Goal: Entertainment & Leisure: Consume media (video, audio)

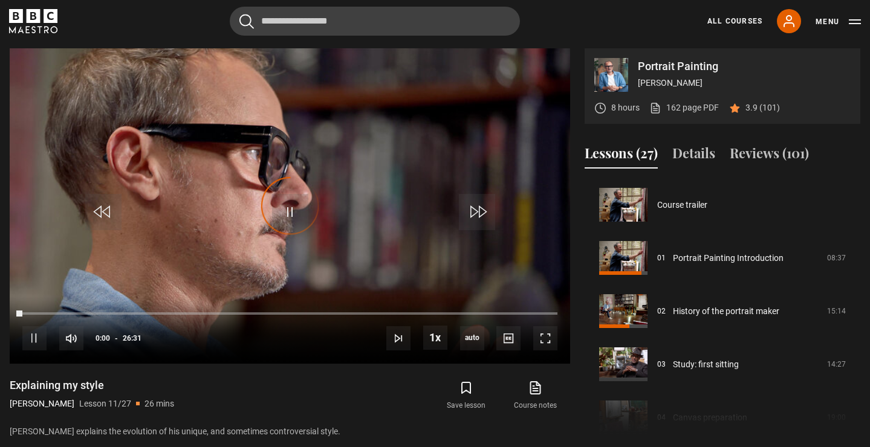
scroll to position [532, 0]
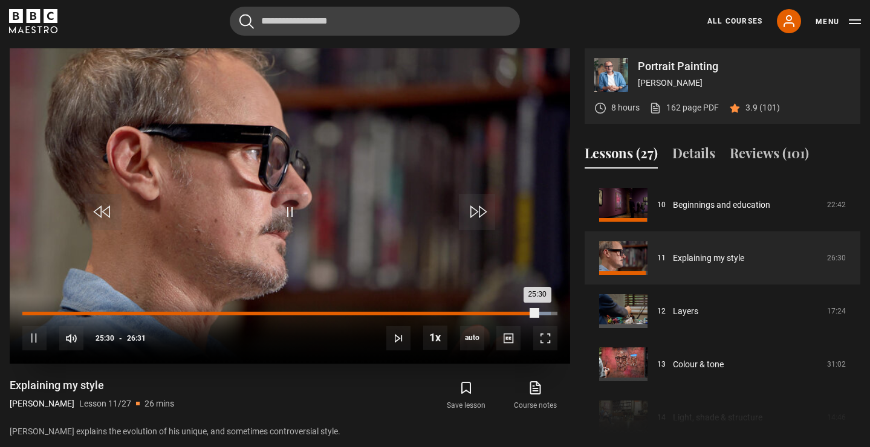
click at [342, 312] on div "Loaded : 98.68% 13:59 25:30" at bounding box center [289, 314] width 535 height 4
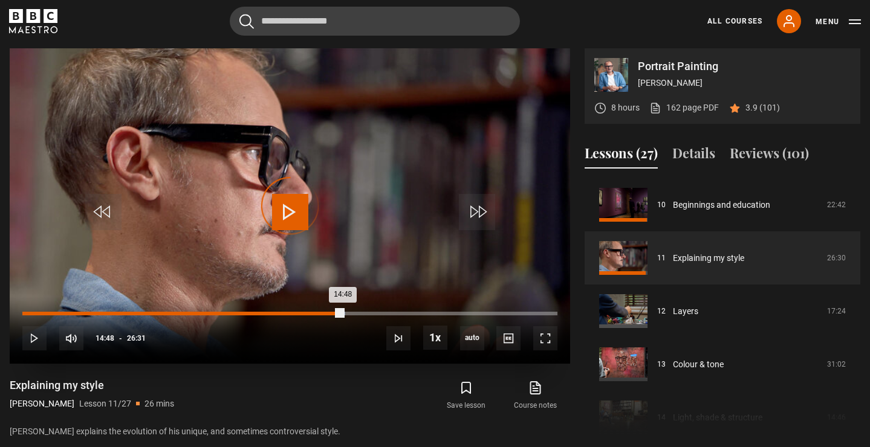
click at [321, 312] on div "14:48" at bounding box center [322, 314] width 2 height 4
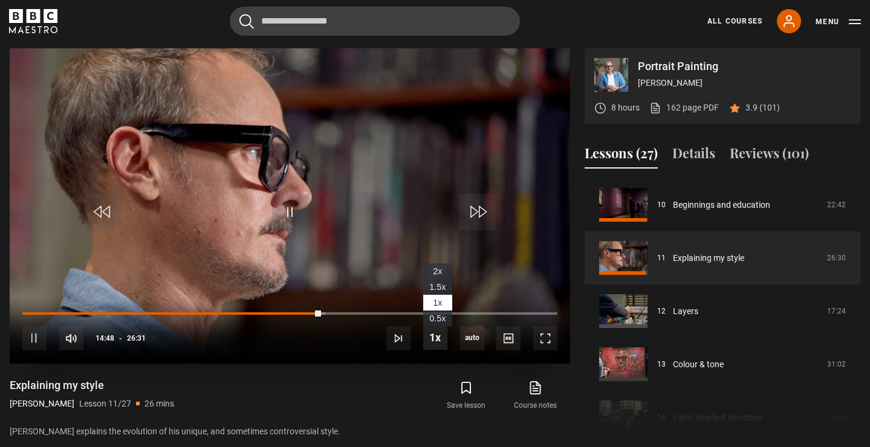
click at [445, 346] on span "Video Player" at bounding box center [435, 338] width 24 height 24
click at [439, 273] on span "2x" at bounding box center [437, 272] width 9 height 10
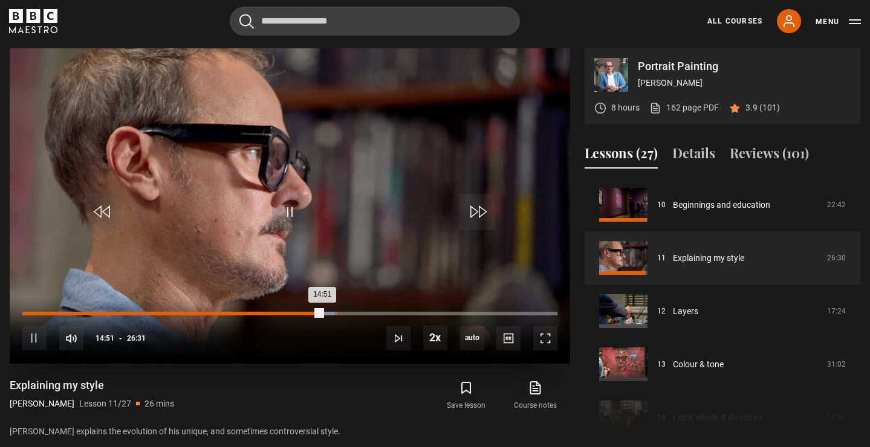
click at [337, 313] on div "15:31" at bounding box center [336, 314] width 2 height 4
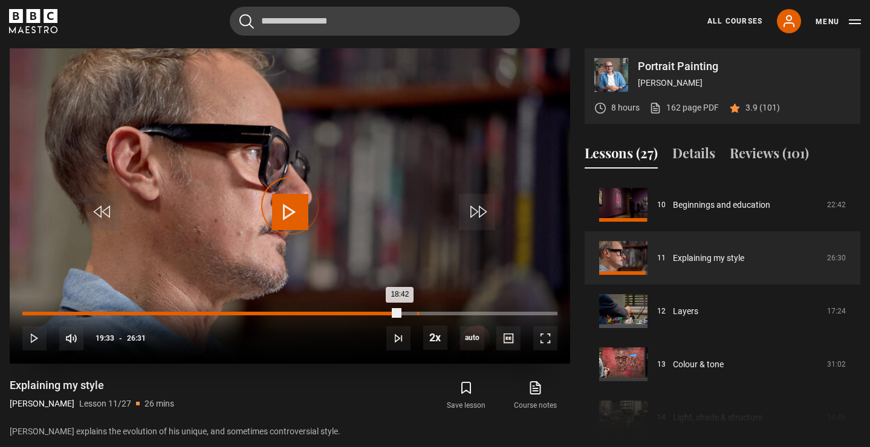
click at [417, 315] on div "19:33" at bounding box center [418, 314] width 2 height 4
click at [440, 315] on div "20:42" at bounding box center [441, 314] width 2 height 4
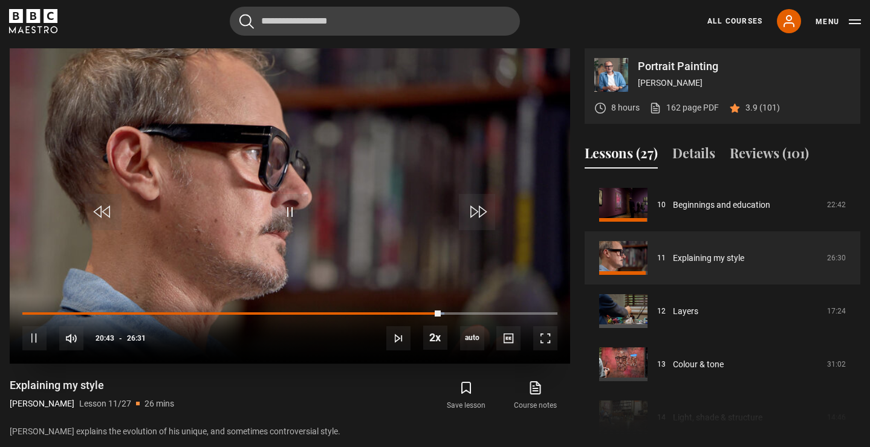
click at [464, 316] on div "10s Skip Back 10 seconds Pause 10s Skip Forward 10 seconds Loaded : 78.88% 21:5…" at bounding box center [290, 330] width 560 height 67
click at [143, 312] on div "05:57" at bounding box center [144, 314] width 2 height 4
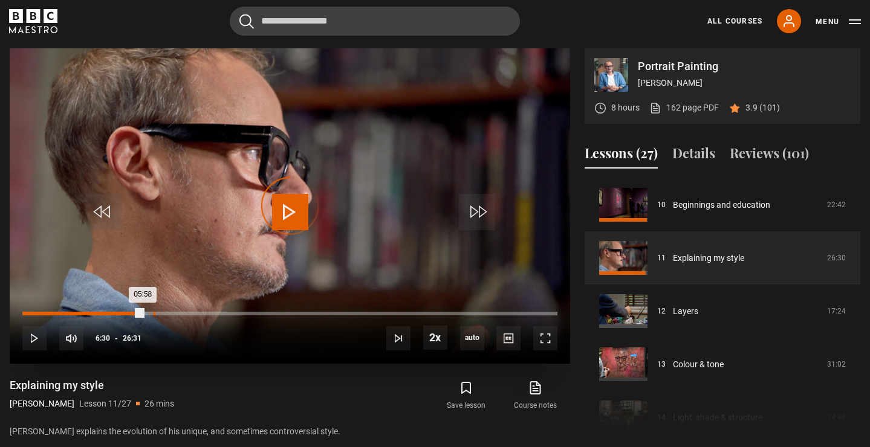
click at [154, 312] on div "06:30" at bounding box center [155, 314] width 2 height 4
click at [175, 312] on div "Loaded : 25.14% 07:33 07:33" at bounding box center [289, 314] width 535 height 4
click at [195, 312] on div "Loaded : 28.91% 08:34 07:33" at bounding box center [289, 314] width 535 height 4
click at [212, 312] on div "09:22" at bounding box center [213, 314] width 2 height 4
click at [225, 312] on div "10:02" at bounding box center [226, 314] width 2 height 4
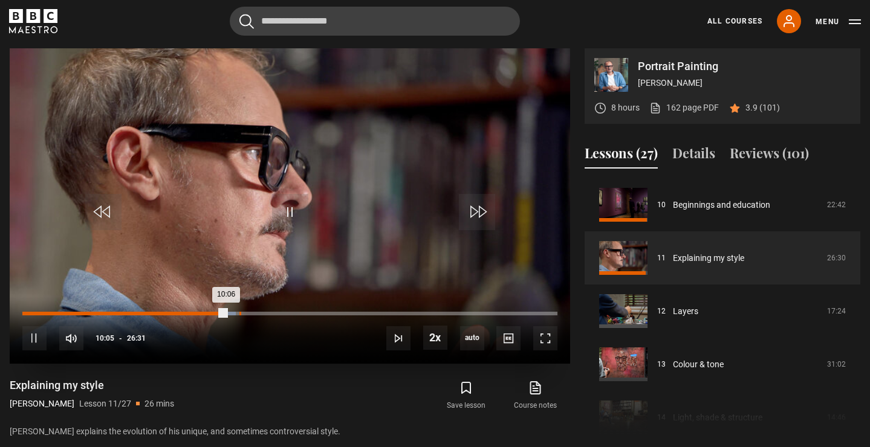
click at [239, 313] on div "Loaded : 39.91% 10:45 10:06" at bounding box center [289, 314] width 535 height 4
click at [250, 312] on div "Loaded : 41.17% 11:23 10:46" at bounding box center [289, 314] width 535 height 4
click at [262, 313] on div "Loaded : 43.05% 11:53 11:20" at bounding box center [289, 314] width 535 height 4
click at [279, 316] on div "10s Skip Back 10 seconds Pause 10s Skip Forward 10 seconds Loaded : 48.40% 12:4…" at bounding box center [290, 330] width 560 height 67
click at [279, 313] on div "Loaded : 49.03% 12:44 12:02" at bounding box center [289, 314] width 535 height 4
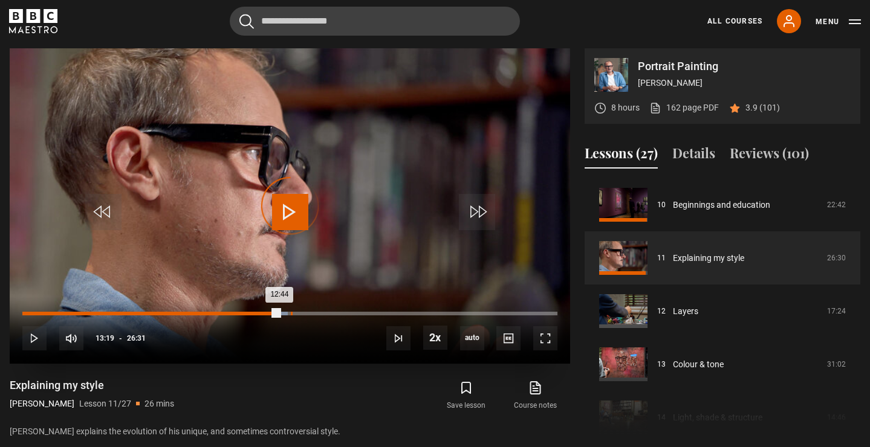
click at [291, 313] on div "13:18" at bounding box center [292, 314] width 2 height 4
click at [308, 313] on div "Loaded : 50.28% 14:08 13:19" at bounding box center [289, 314] width 535 height 4
click at [323, 314] on div "Loaded : 56.57% 14:55 14:12" at bounding box center [289, 314] width 535 height 4
click at [340, 314] on div "15:45" at bounding box center [341, 314] width 2 height 4
click at [364, 315] on div "16:55" at bounding box center [365, 314] width 2 height 4
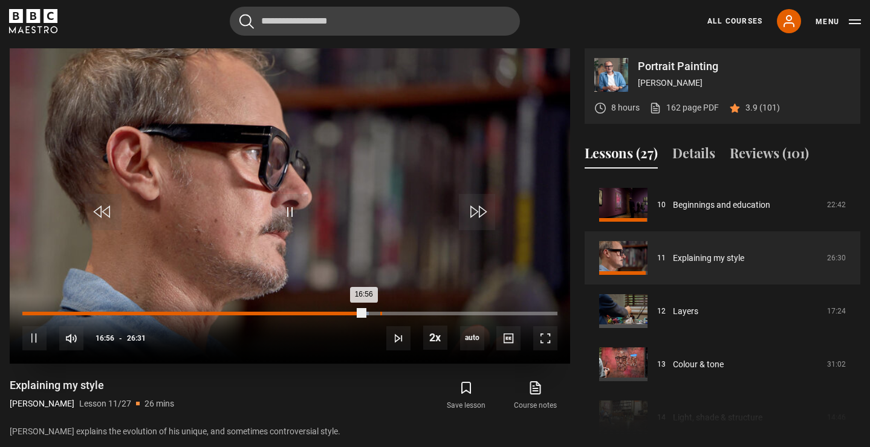
click at [380, 312] on div "Loaded : 64.74% 17:44 16:56" at bounding box center [289, 314] width 535 height 4
click at [396, 313] on div "18:31" at bounding box center [397, 314] width 2 height 4
click at [412, 314] on div "Loaded : 70.40% 19:17 19:17" at bounding box center [289, 314] width 535 height 4
click at [425, 313] on div "19:57" at bounding box center [426, 314] width 2 height 4
click at [435, 314] on div "Loaded : 75.74% 20:26 20:27" at bounding box center [289, 314] width 535 height 4
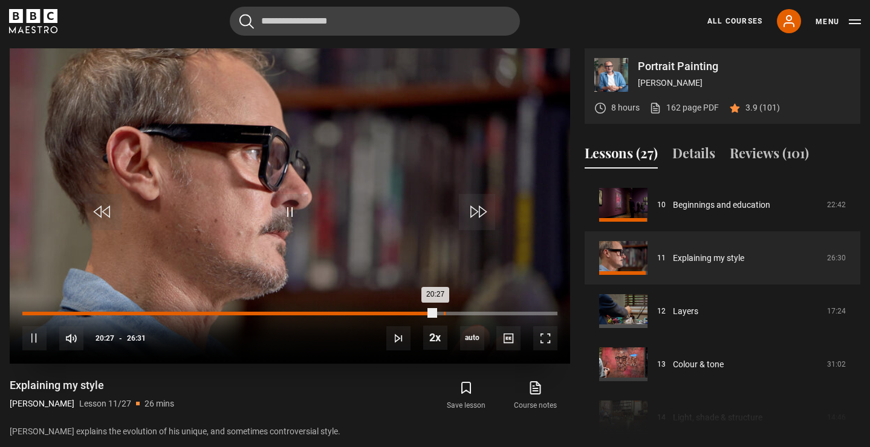
click at [443, 314] on div "Loaded : 77.31% 20:53 20:27" at bounding box center [289, 314] width 535 height 4
click at [454, 314] on div "21:25" at bounding box center [455, 314] width 2 height 4
click at [466, 313] on div "21:59" at bounding box center [467, 314] width 2 height 4
click at [477, 314] on div "22:31" at bounding box center [478, 314] width 2 height 4
click at [486, 314] on div "23:00" at bounding box center [487, 314] width 2 height 4
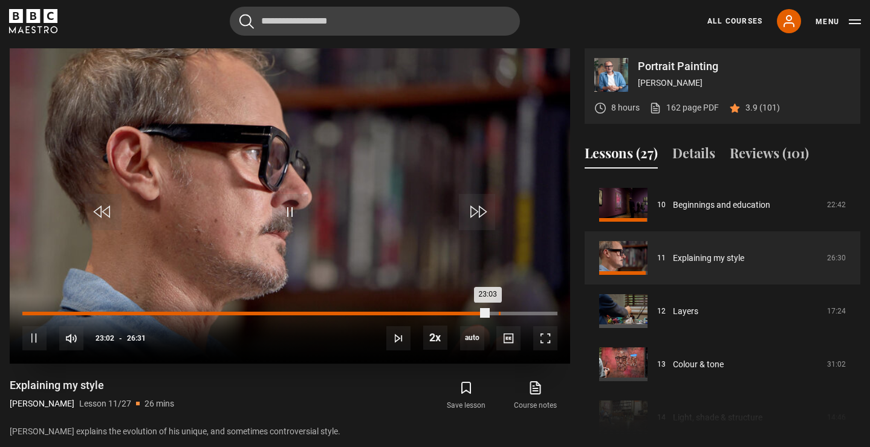
click at [499, 314] on div "23:36" at bounding box center [500, 314] width 2 height 4
click at [511, 315] on div "10s Skip Back 10 seconds Pause 10s Skip Forward 10 seconds Loaded : 89.57% 24:0…" at bounding box center [290, 330] width 560 height 67
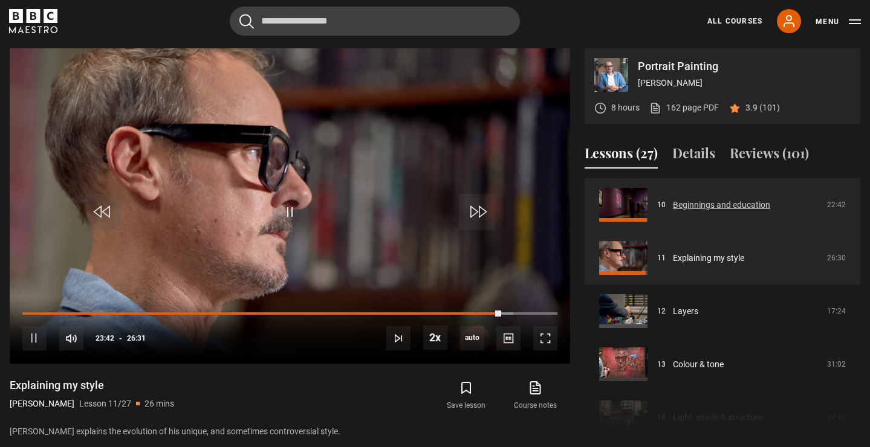
click at [700, 207] on link "Beginnings and education" at bounding box center [721, 205] width 97 height 13
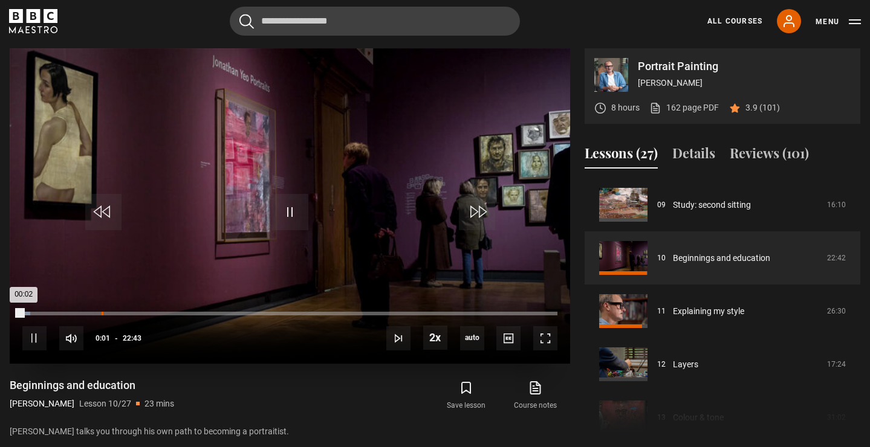
click at [102, 315] on div "Loaded : 1.47% 03:21 00:02" at bounding box center [289, 314] width 535 height 4
click at [119, 314] on div "04:06" at bounding box center [120, 314] width 2 height 4
click at [146, 314] on div "05:14" at bounding box center [147, 314] width 2 height 4
click at [178, 315] on div "Loaded : 23.84% 06:38 05:16" at bounding box center [289, 314] width 535 height 4
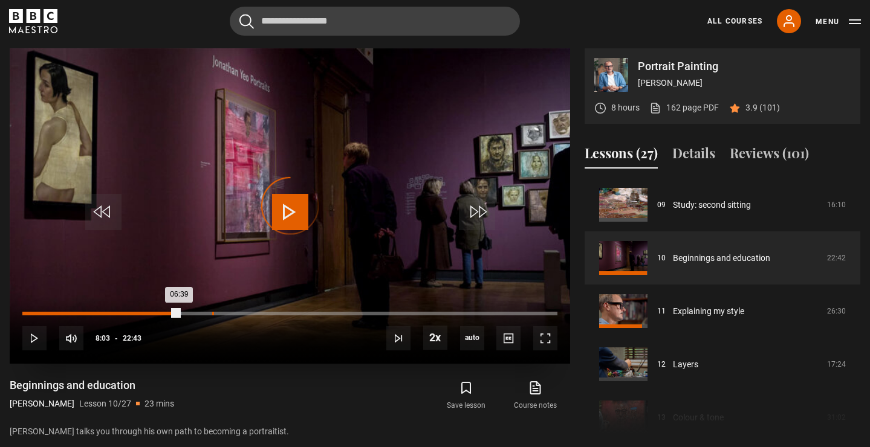
click at [212, 314] on div "08:03" at bounding box center [213, 314] width 2 height 4
click at [237, 314] on div "09:06" at bounding box center [238, 314] width 2 height 4
click at [257, 314] on div "09:57" at bounding box center [258, 314] width 2 height 4
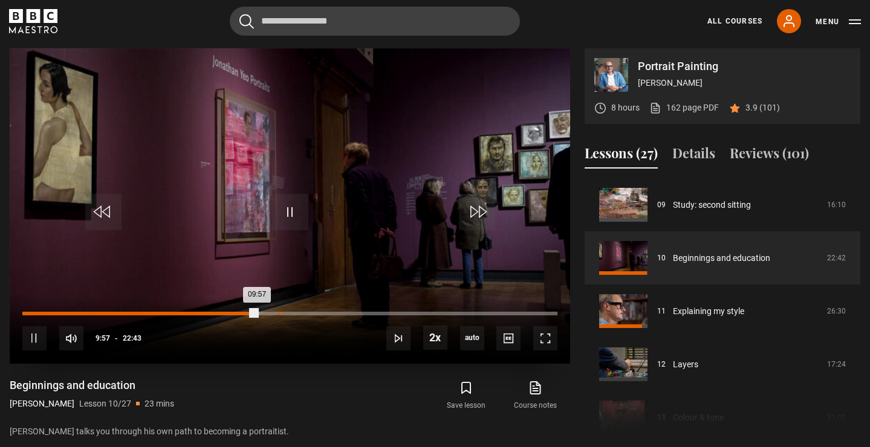
click at [280, 314] on div "Loaded : 44.39% 10:57 09:57" at bounding box center [289, 314] width 535 height 4
click at [305, 314] on div "12:00" at bounding box center [306, 314] width 2 height 4
click at [317, 314] on div "12:31" at bounding box center [318, 314] width 2 height 4
click at [329, 314] on div "Loaded : 55.76% 13:02 12:32" at bounding box center [289, 314] width 535 height 4
click at [351, 314] on div "13:56" at bounding box center [352, 314] width 2 height 4
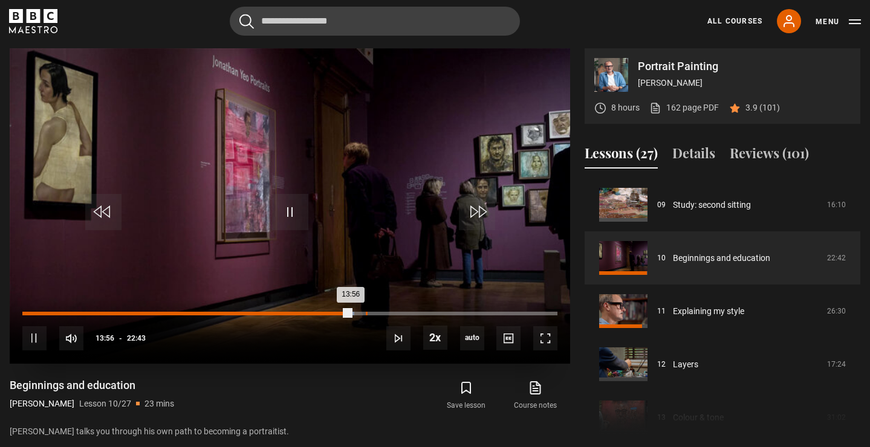
click at [367, 314] on div "Loaded : 62.00% 14:34 13:56" at bounding box center [289, 314] width 535 height 4
click at [386, 315] on div "Loaded : 64.56% 15:27 14:37" at bounding box center [289, 314] width 535 height 4
click at [402, 314] on div "16:08" at bounding box center [403, 314] width 2 height 4
click at [415, 313] on div "Loaded : 71.53% 16:42 16:09" at bounding box center [289, 314] width 535 height 4
click at [431, 313] on div "17:21" at bounding box center [432, 314] width 2 height 4
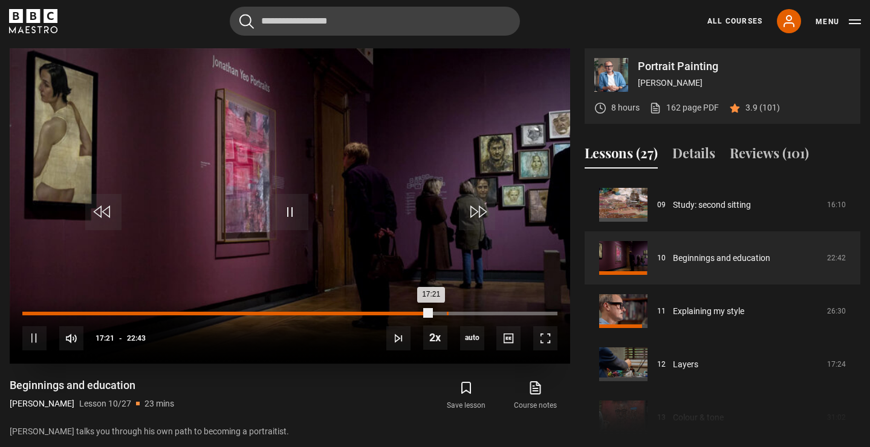
click at [448, 313] on div "Loaded : 76.67% 18:01 17:21" at bounding box center [289, 314] width 535 height 4
click at [462, 313] on div "18:39" at bounding box center [463, 314] width 2 height 4
click at [476, 313] on div "Loaded : 83.27% 19:15 19:15" at bounding box center [289, 314] width 535 height 4
click at [487, 314] on div "Loaded : 85.47% 19:45 19:15" at bounding box center [289, 314] width 535 height 4
click at [501, 314] on div "20:19" at bounding box center [502, 314] width 2 height 4
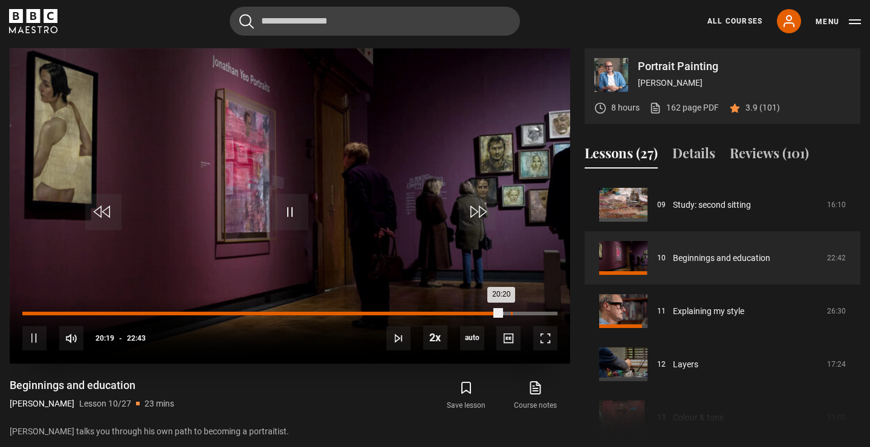
click at [511, 314] on div "20:44" at bounding box center [512, 314] width 2 height 4
click at [526, 314] on div "21:21" at bounding box center [526, 314] width 2 height 4
click at [538, 314] on div "Loaded : 94.64% 21:55 21:23" at bounding box center [289, 314] width 535 height 4
click at [549, 314] on div "22:22" at bounding box center [550, 314] width 2 height 4
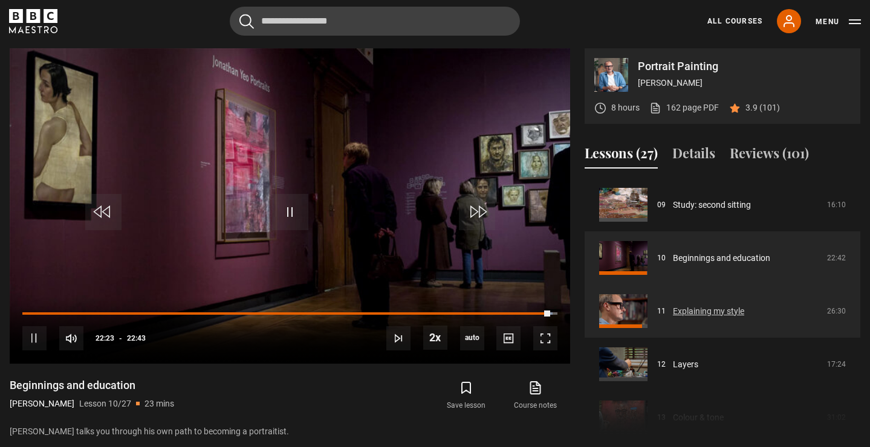
click at [679, 312] on link "Explaining my style" at bounding box center [708, 311] width 71 height 13
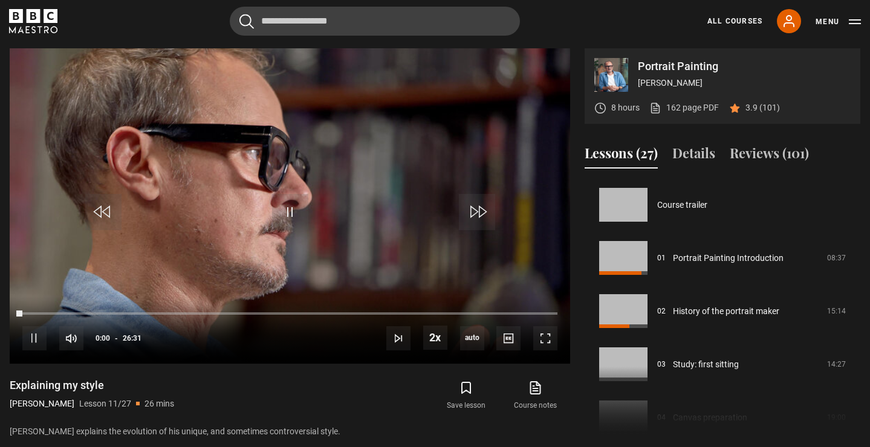
scroll to position [532, 0]
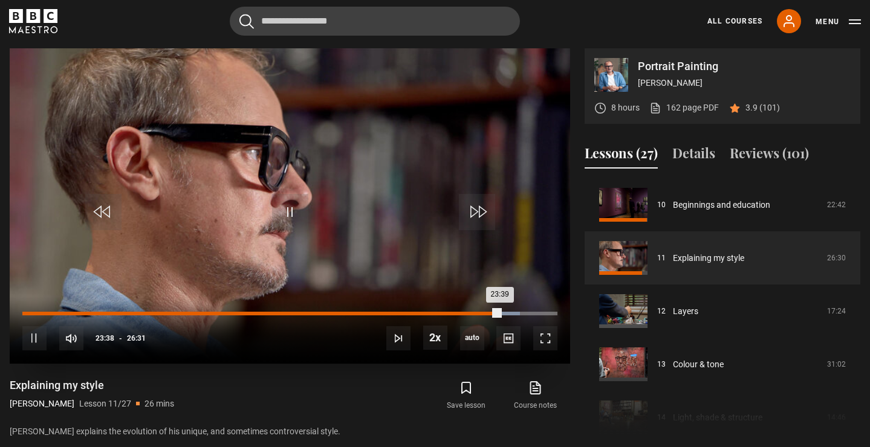
click at [29, 312] on div "00:19" at bounding box center [30, 314] width 2 height 4
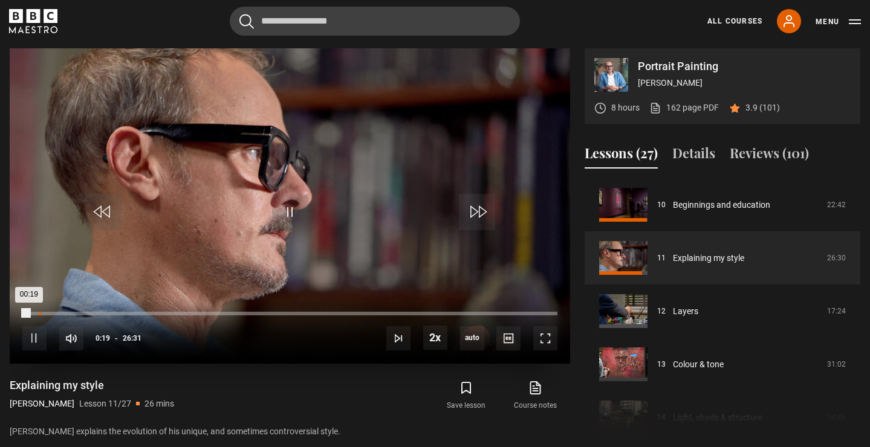
click at [39, 313] on div "00:50" at bounding box center [40, 314] width 2 height 4
click at [52, 313] on div "01:28" at bounding box center [53, 314] width 2 height 4
click at [62, 313] on div "01:58" at bounding box center [63, 314] width 2 height 4
click at [79, 313] on div "Loaded : 7.54% 02:47 01:58" at bounding box center [289, 314] width 535 height 4
click at [91, 314] on div "03:24" at bounding box center [92, 314] width 2 height 4
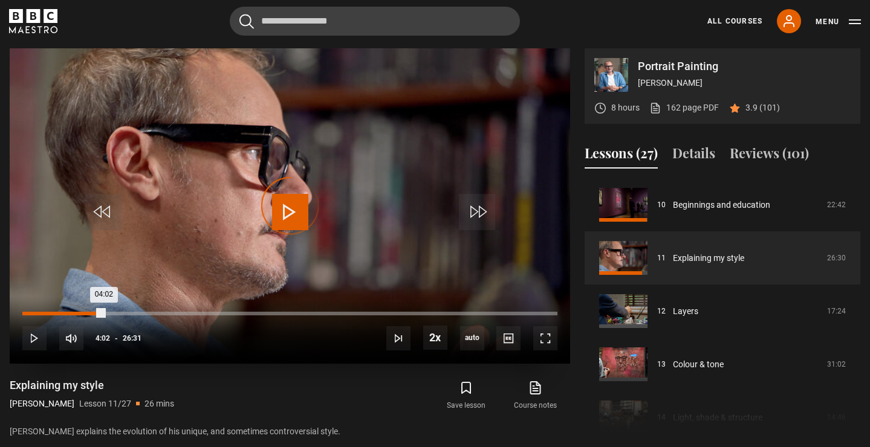
click at [103, 313] on div "Loaded : 13.20% 04:02 04:02" at bounding box center [289, 314] width 535 height 4
click at [123, 312] on div "05:00" at bounding box center [124, 314] width 2 height 4
click at [141, 312] on div "Loaded : 19.48% 05:48 05:00" at bounding box center [289, 314] width 535 height 4
click at [151, 312] on div "Loaded : 23.57% 06:22 05:57" at bounding box center [289, 314] width 535 height 4
click at [165, 312] on div "07:02" at bounding box center [165, 314] width 2 height 4
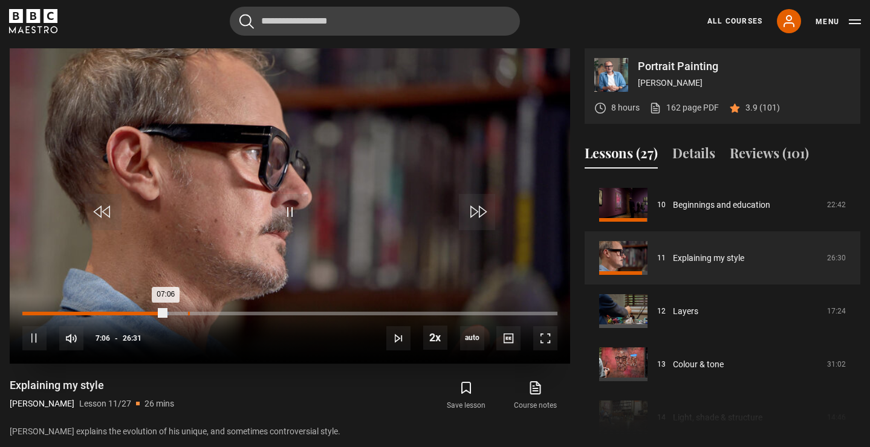
click at [188, 312] on div "08:12" at bounding box center [189, 314] width 2 height 4
click at [201, 313] on div "Loaded : 30.80% 08:48 08:09" at bounding box center [289, 314] width 535 height 4
click at [215, 311] on div "10s Skip Back 10 seconds Pause 10s Skip Forward 10 seconds Loaded : 33.94% 09:2…" at bounding box center [290, 330] width 560 height 67
click at [215, 311] on div "10s Skip Back 10 seconds Pause 10s Skip Forward 10 seconds Loaded : 34.57% 09:2…" at bounding box center [290, 330] width 560 height 67
click at [216, 314] on div "09:37" at bounding box center [217, 314] width 2 height 4
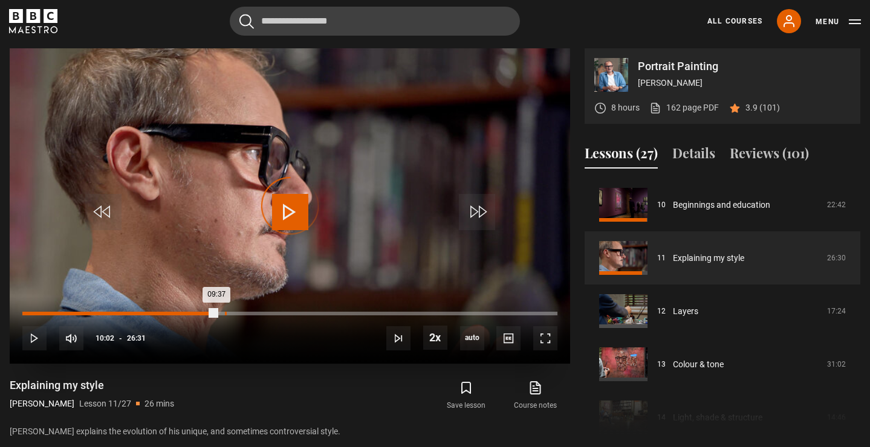
click at [225, 312] on div "10:02" at bounding box center [226, 314] width 2 height 4
click at [231, 312] on div "Loaded : 40.23% 10:20 10:02" at bounding box center [289, 314] width 535 height 4
click at [236, 312] on div "Loaded : 41.80% 10:36 10:22" at bounding box center [289, 314] width 535 height 4
click at [245, 312] on div "Loaded : 42.43% 11:01 10:36" at bounding box center [289, 314] width 535 height 4
click at [251, 313] on div "Loaded : 43.68% 11:19 11:04" at bounding box center [289, 314] width 535 height 4
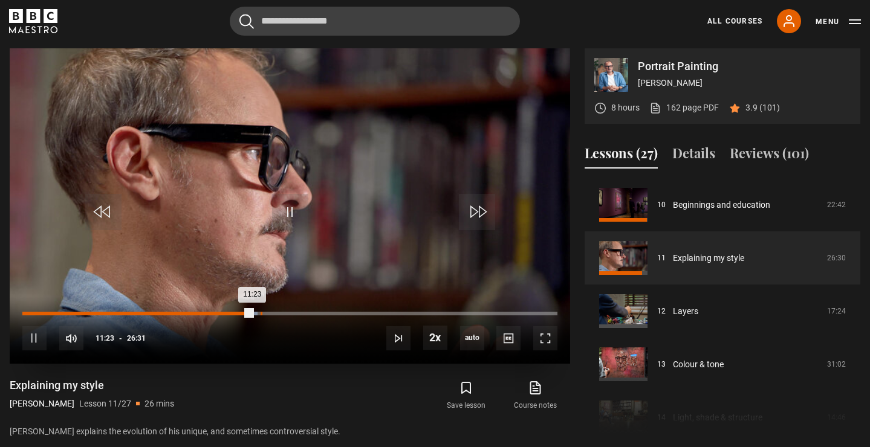
click at [260, 313] on div "Loaded : 44.00% 11:48 11:23" at bounding box center [289, 314] width 535 height 4
click at [274, 312] on div "Loaded : 48.71% 12:29 11:50" at bounding box center [289, 314] width 535 height 4
click at [282, 312] on div "Loaded : 49.65% 12:53 12:30" at bounding box center [289, 314] width 535 height 4
click at [296, 312] on div "Loaded : 51.23% 13:32 12:55" at bounding box center [289, 314] width 535 height 4
click at [306, 312] on div "14:01" at bounding box center [306, 314] width 2 height 4
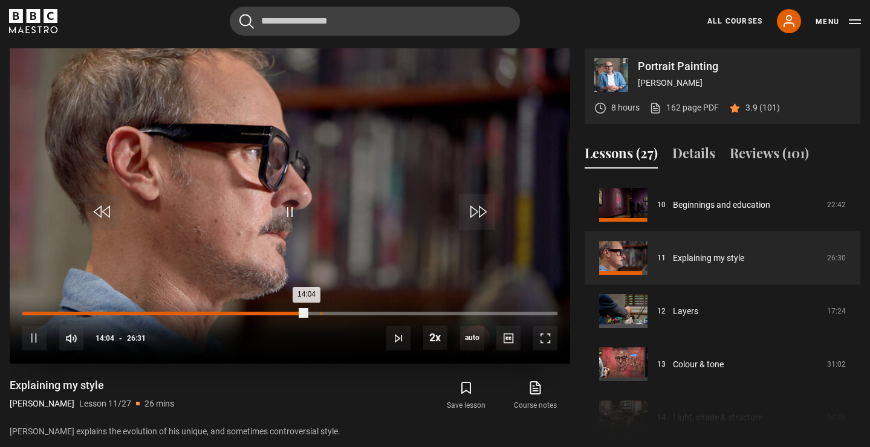
click at [320, 312] on div "Loaded : 53.11% 14:46 14:04" at bounding box center [289, 314] width 535 height 4
click at [330, 312] on div "Loaded : 59.08% 15:16 14:47" at bounding box center [289, 314] width 535 height 4
click at [343, 312] on div "15:51" at bounding box center [343, 314] width 2 height 4
click at [350, 314] on div "Loaded : 61.60% 16:16 15:55" at bounding box center [289, 314] width 535 height 4
click at [364, 314] on div "Loaded : 61.91% 16:55 16:16" at bounding box center [289, 314] width 535 height 4
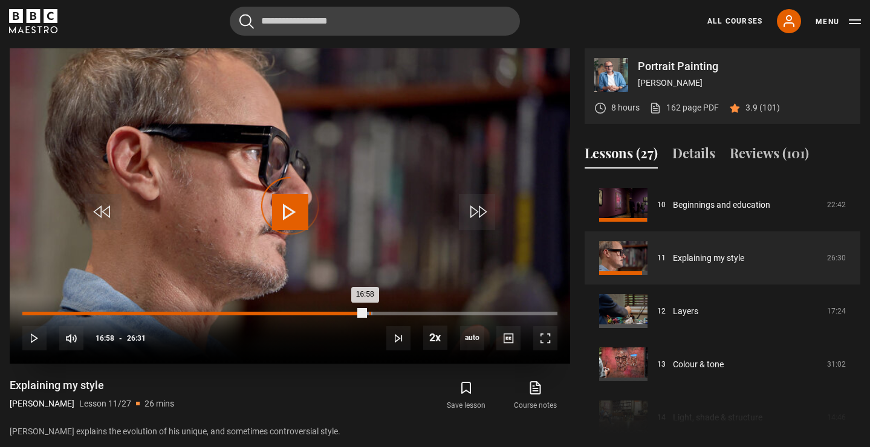
click at [369, 314] on div "Loaded : 65.37% 17:11 16:58" at bounding box center [289, 314] width 535 height 4
click at [383, 312] on div "17:53" at bounding box center [384, 314] width 2 height 4
click at [393, 312] on div "18:23" at bounding box center [394, 314] width 2 height 4
click at [402, 312] on div "Loaded : 69.45% 18:50 18:24" at bounding box center [289, 314] width 535 height 4
click at [413, 312] on div "Loaded : 71.65% 19:24 18:51" at bounding box center [289, 314] width 535 height 4
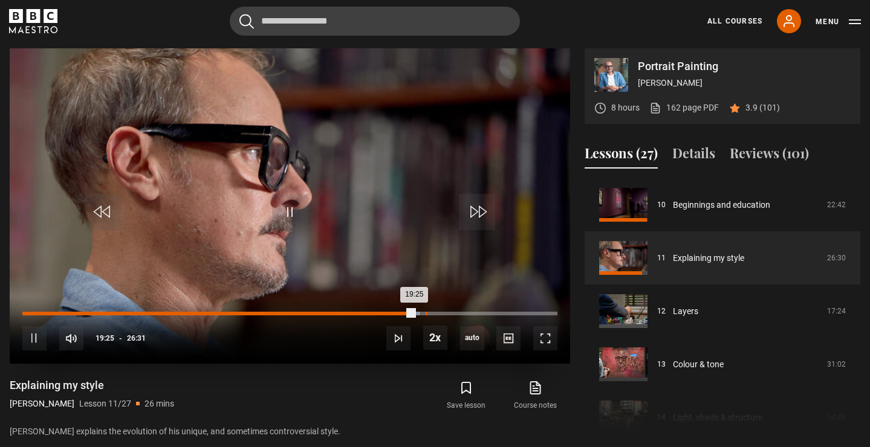
click at [425, 313] on div "19:59" at bounding box center [426, 314] width 2 height 4
click at [433, 313] on div "Loaded : 76.05% 20:20 19:59" at bounding box center [289, 314] width 535 height 4
click at [441, 313] on div "Loaded : 77.62% 20:45 20:22" at bounding box center [289, 314] width 535 height 4
click at [451, 314] on div "Loaded : 81.40% 21:16 20:46" at bounding box center [289, 314] width 535 height 4
click at [460, 314] on div "Loaded : 82.02% 21:43 21:17" at bounding box center [289, 314] width 535 height 4
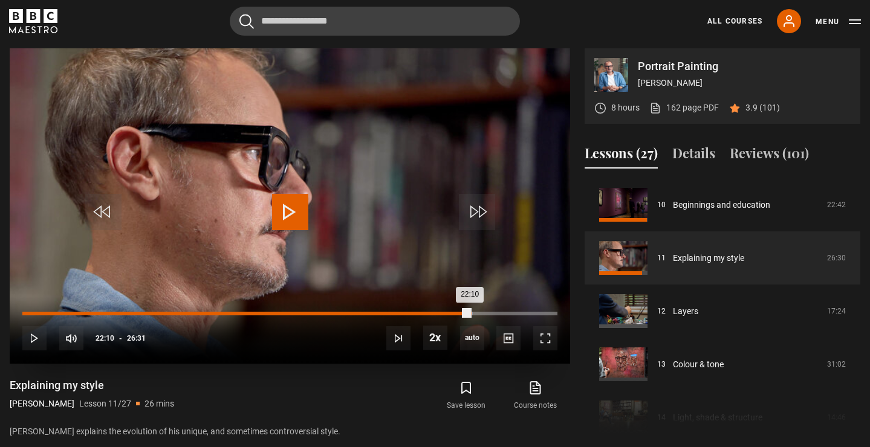
click at [470, 312] on div "Loaded : 84.22% 22:12 22:10" at bounding box center [289, 314] width 535 height 4
click at [482, 314] on div "Loaded : 85.48% 22:46 22:10" at bounding box center [289, 314] width 535 height 4
click at [493, 313] on div "23:18" at bounding box center [494, 314] width 2 height 4
click at [478, 313] on div "Loaded : 91.77% 22:37 23:20" at bounding box center [289, 314] width 535 height 4
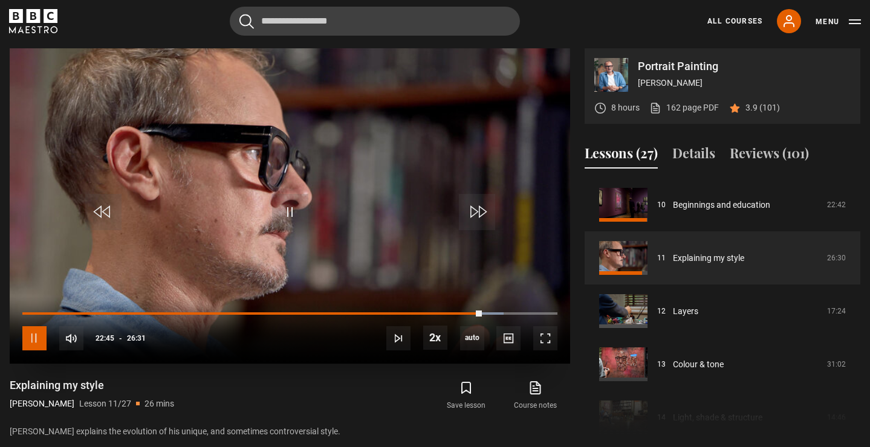
click at [35, 341] on span "Video Player" at bounding box center [34, 338] width 24 height 24
click at [529, 88] on video "Video Player" at bounding box center [290, 205] width 560 height 315
click at [247, 277] on video "Video Player" at bounding box center [290, 205] width 560 height 315
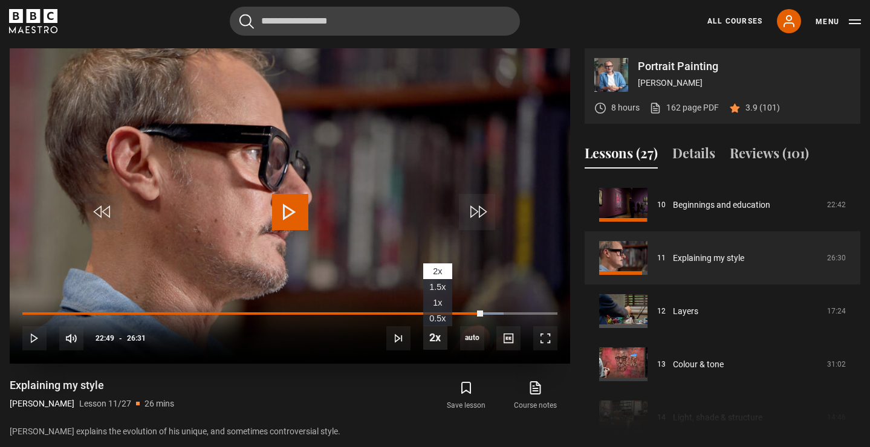
click at [430, 346] on span "Video Player" at bounding box center [435, 338] width 24 height 24
click at [443, 301] on li "1x" at bounding box center [437, 303] width 29 height 16
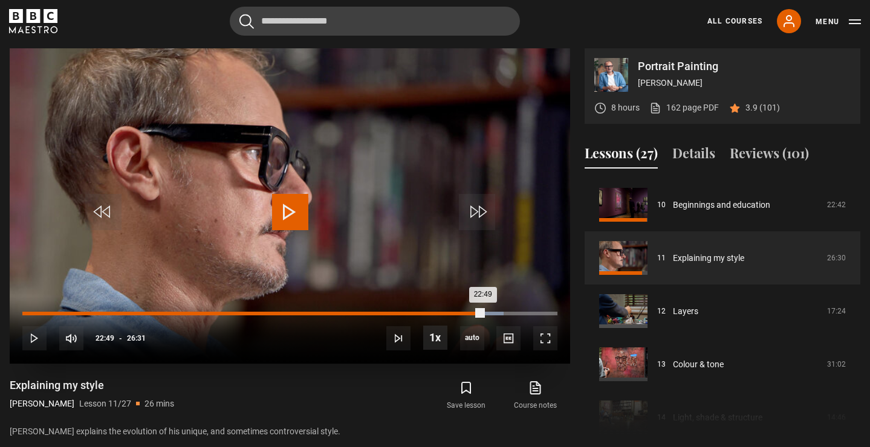
click at [470, 314] on div "22:10" at bounding box center [471, 314] width 2 height 4
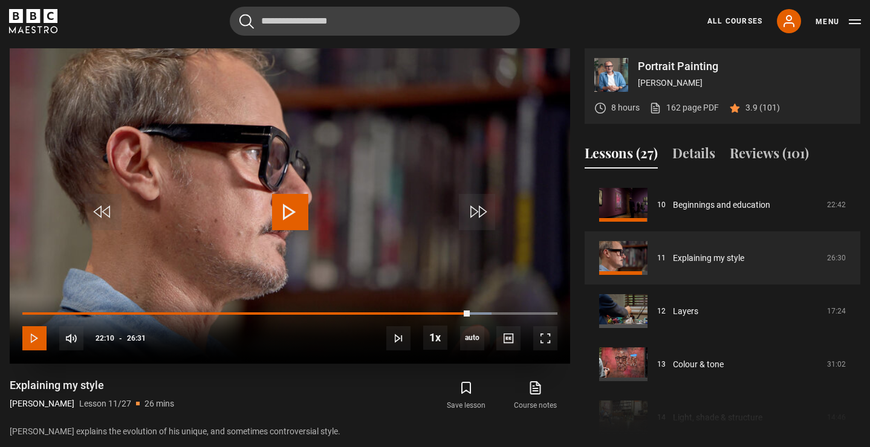
click at [37, 341] on span "Video Player" at bounding box center [34, 338] width 24 height 24
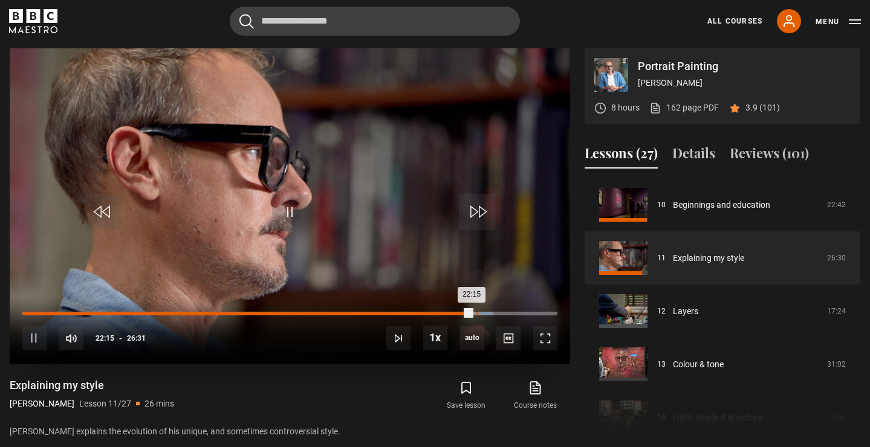
click at [476, 313] on div "22:30" at bounding box center [477, 314] width 2 height 4
click at [480, 314] on div "22:40" at bounding box center [481, 314] width 2 height 4
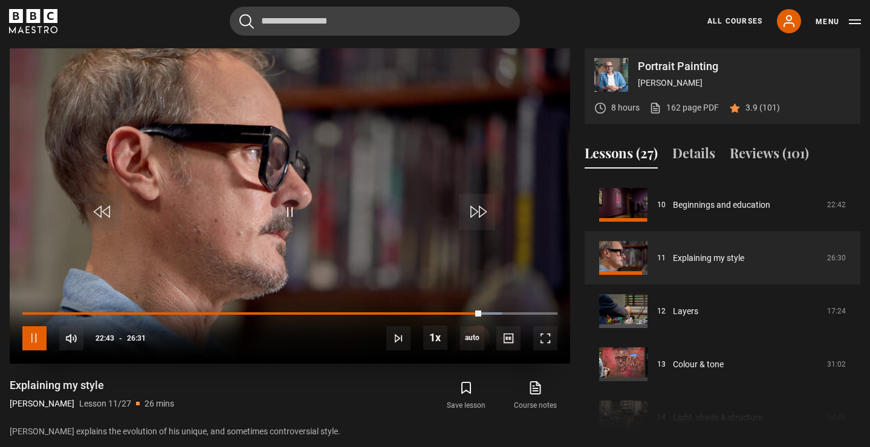
click at [34, 341] on span "Video Player" at bounding box center [34, 338] width 24 height 24
click at [297, 215] on span "Video Player" at bounding box center [290, 212] width 36 height 36
click at [439, 271] on span "2x" at bounding box center [437, 272] width 9 height 10
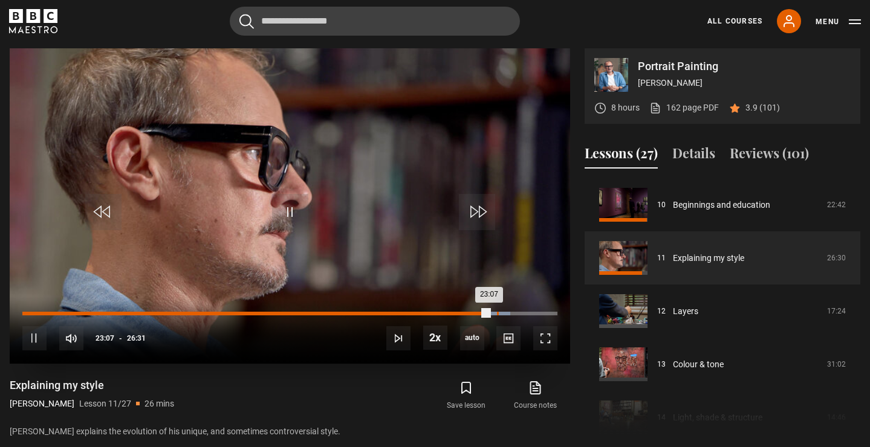
click at [497, 313] on div "23:31" at bounding box center [498, 314] width 2 height 4
click at [505, 314] on div "Loaded : 92.71% 23:54 23:33" at bounding box center [289, 314] width 535 height 4
click at [515, 314] on div "24:25" at bounding box center [516, 314] width 2 height 4
click at [524, 314] on div "Loaded : 93.65% 24:46 24:25" at bounding box center [289, 314] width 535 height 4
click at [531, 314] on div "Loaded : 94.28% 25:15 24:52" at bounding box center [289, 314] width 535 height 4
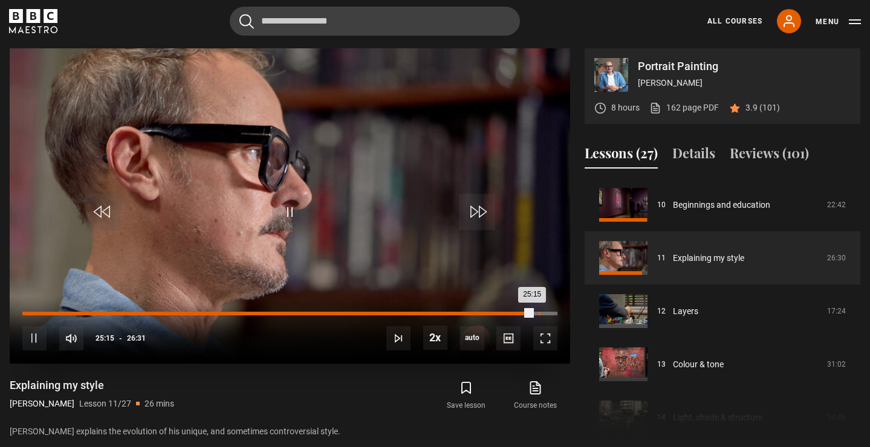
click at [538, 314] on div "Loaded : 95.54% 25:35 25:15" at bounding box center [289, 314] width 535 height 4
click at [549, 314] on div "Loaded : 98.99% 26:07 25:36" at bounding box center [289, 314] width 535 height 4
click at [553, 314] on div "Loaded : 99.62% 26:14 26:08" at bounding box center [289, 314] width 535 height 4
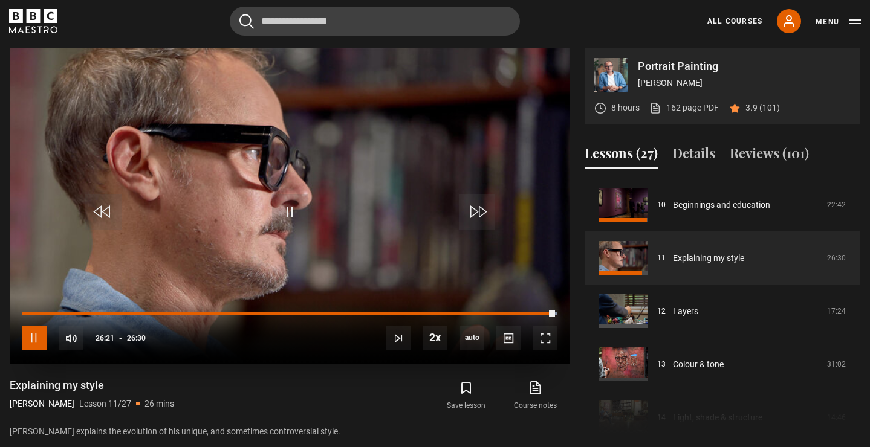
click at [34, 344] on span "Video Player" at bounding box center [34, 338] width 24 height 24
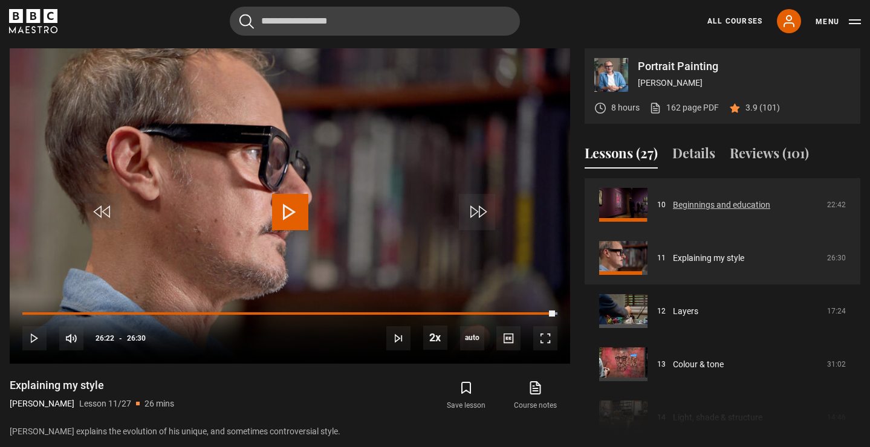
click at [706, 205] on link "Beginnings and education" at bounding box center [721, 205] width 97 height 13
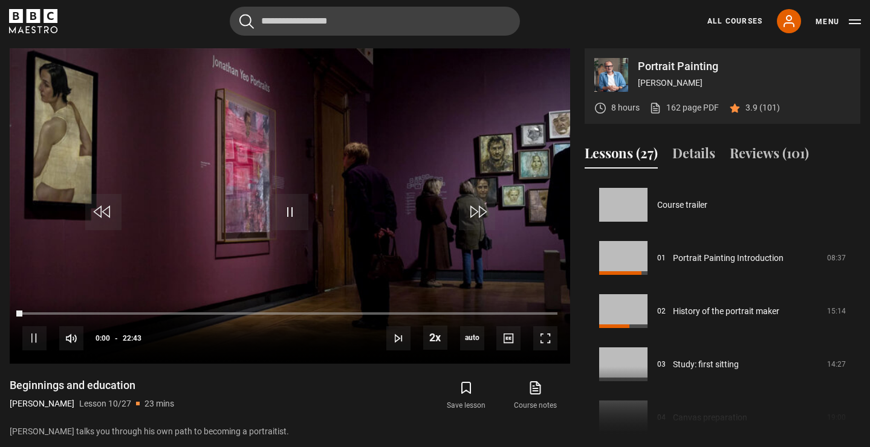
scroll to position [479, 0]
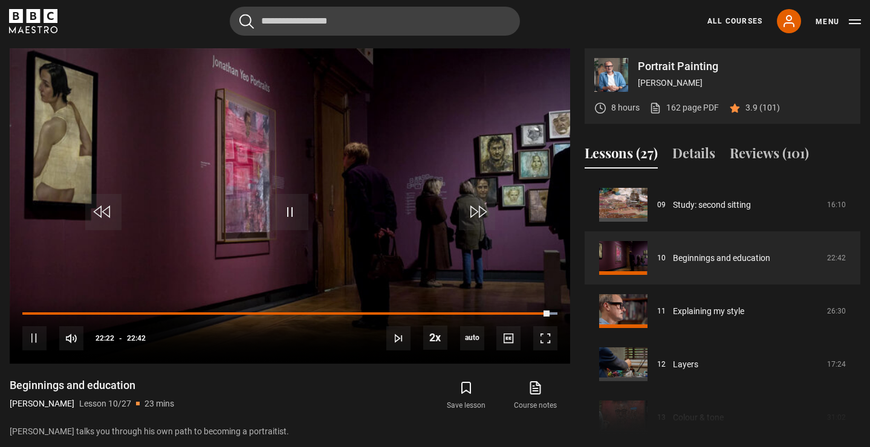
click at [189, 312] on div "22:22" at bounding box center [285, 313] width 527 height 2
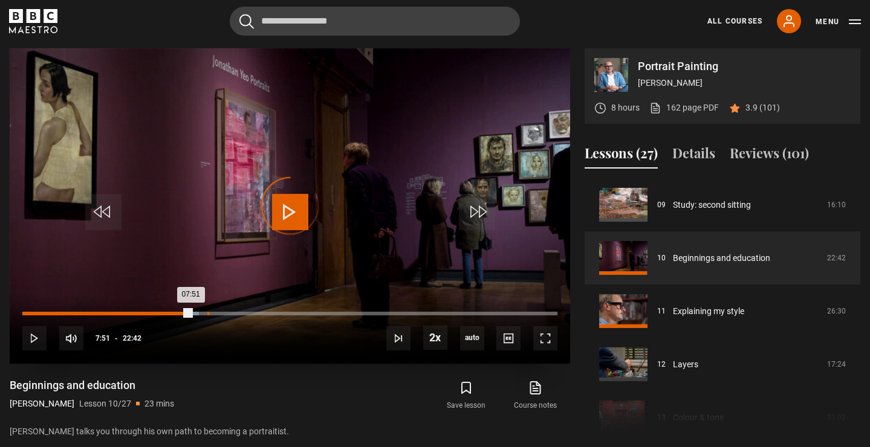
click at [207, 312] on div "07:51" at bounding box center [208, 314] width 2 height 4
click at [232, 312] on div "08:54" at bounding box center [233, 314] width 2 height 4
click at [250, 312] on div "09:37" at bounding box center [250, 314] width 2 height 4
click at [258, 313] on div "Loaded : 42.92% 10:00 09:40" at bounding box center [289, 314] width 535 height 4
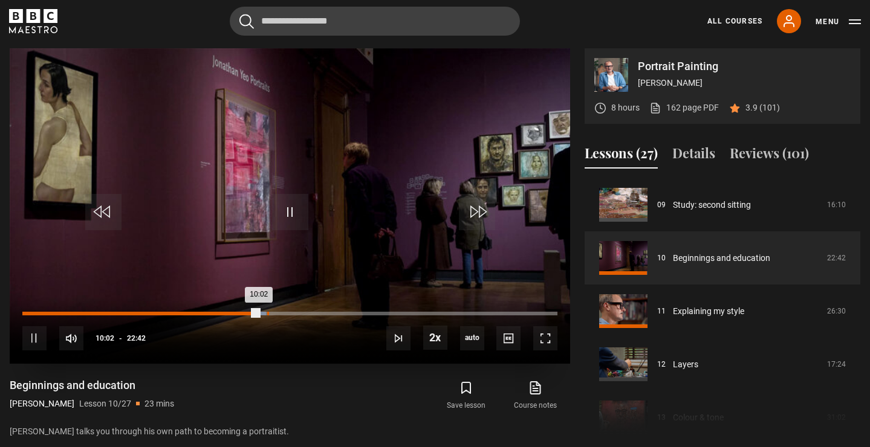
click at [268, 314] on div "Loaded : 45.49% 10:23 10:02" at bounding box center [289, 314] width 535 height 4
click at [277, 315] on div "Loaded : 46.22% 10:51 10:25" at bounding box center [289, 314] width 535 height 4
click at [285, 313] on div "Loaded : 48.79% 11:08 10:51" at bounding box center [289, 314] width 535 height 4
click at [291, 313] on div "Loaded : 50.26% 11:26 11:11" at bounding box center [289, 314] width 535 height 4
click at [281, 312] on div "11:00" at bounding box center [152, 314] width 261 height 4
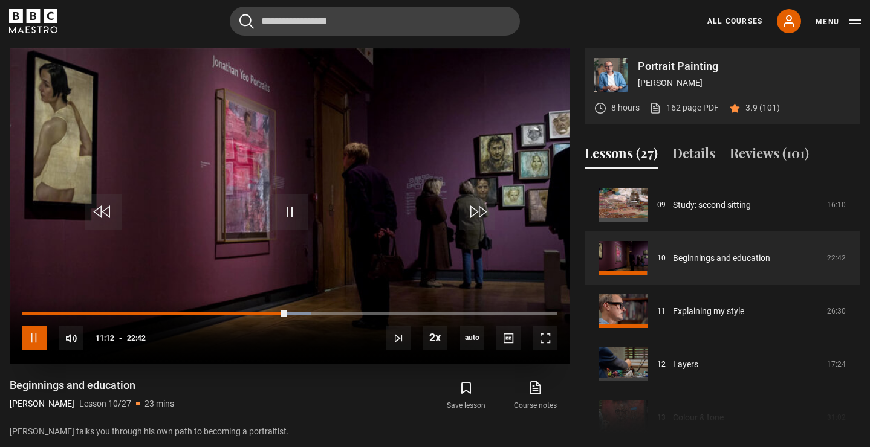
click at [34, 340] on span "Video Player" at bounding box center [34, 338] width 24 height 24
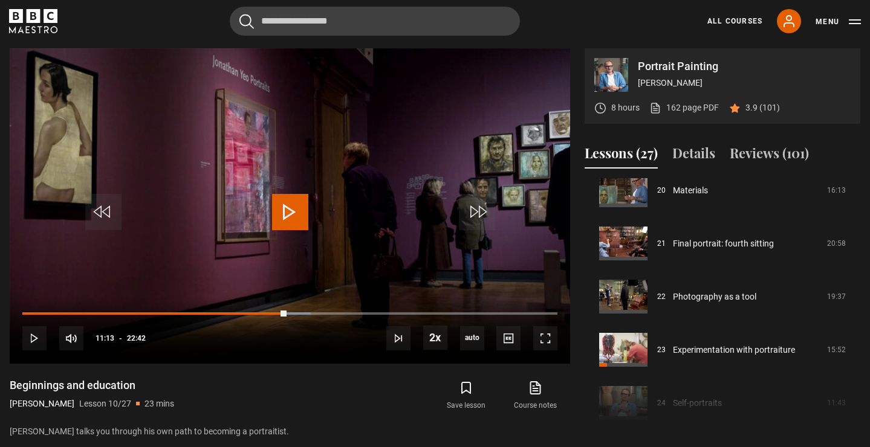
scroll to position [1080, 0]
click at [691, 354] on link "Experimentation with portraiture" at bounding box center [734, 348] width 122 height 13
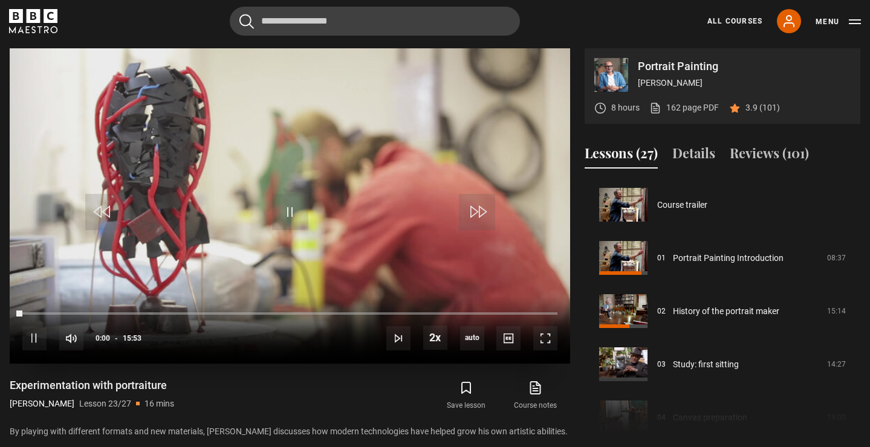
scroll to position [1170, 0]
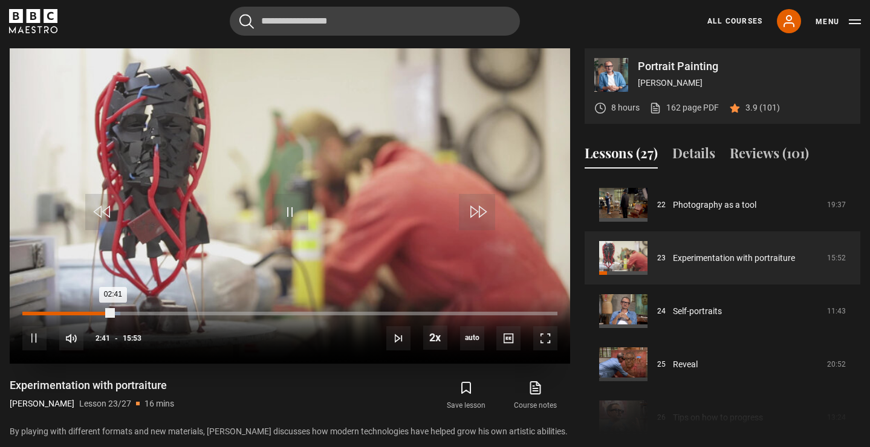
click at [48, 312] on div "Loaded : 18.36% 00:45 02:41" at bounding box center [289, 314] width 535 height 4
click at [73, 311] on div "10s Skip Back 10 seconds Pause 10s Skip Forward 10 seconds Loaded : 5.25% 01:29…" at bounding box center [290, 330] width 560 height 67
click at [99, 312] on div "10s Skip Back 10 seconds Pause 10s Skip Forward 10 seconds Loaded : 6.82% 01:31…" at bounding box center [290, 330] width 560 height 67
click at [94, 313] on div "Loaded : 8.39% 02:08 00:50" at bounding box center [289, 314] width 535 height 4
click at [36, 337] on span "Video Player" at bounding box center [34, 338] width 24 height 24
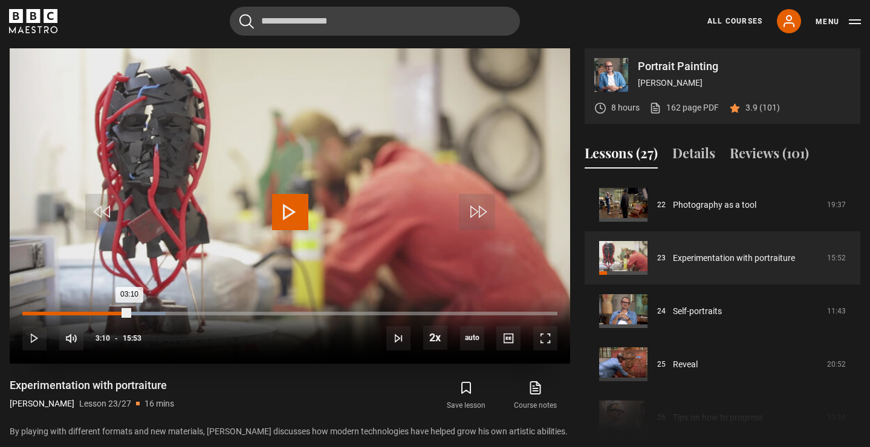
click at [97, 314] on div "02:13" at bounding box center [98, 314] width 2 height 4
click at [103, 314] on div "02:23" at bounding box center [104, 314] width 2 height 4
click at [99, 314] on div "02:17" at bounding box center [60, 314] width 77 height 4
click at [37, 337] on span "Video Player" at bounding box center [34, 338] width 24 height 24
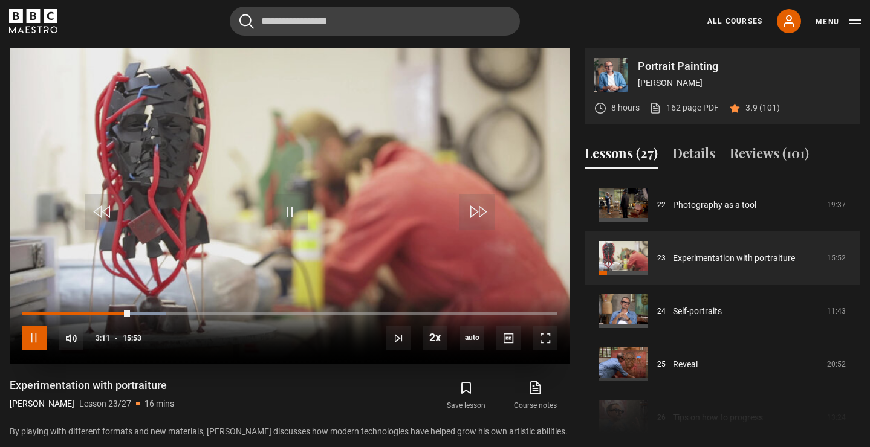
click at [33, 340] on span "Video Player" at bounding box center [34, 338] width 24 height 24
